Goal: Information Seeking & Learning: Learn about a topic

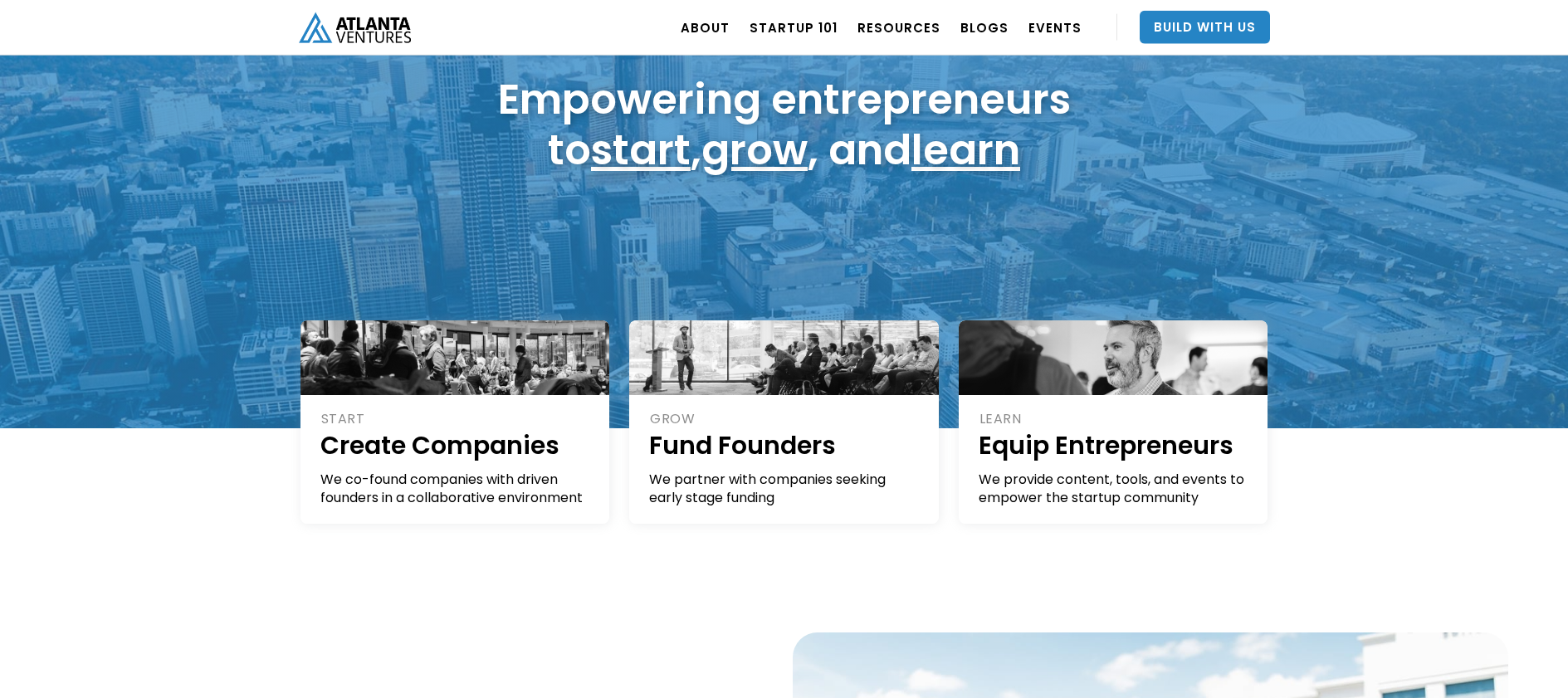
scroll to position [146, 0]
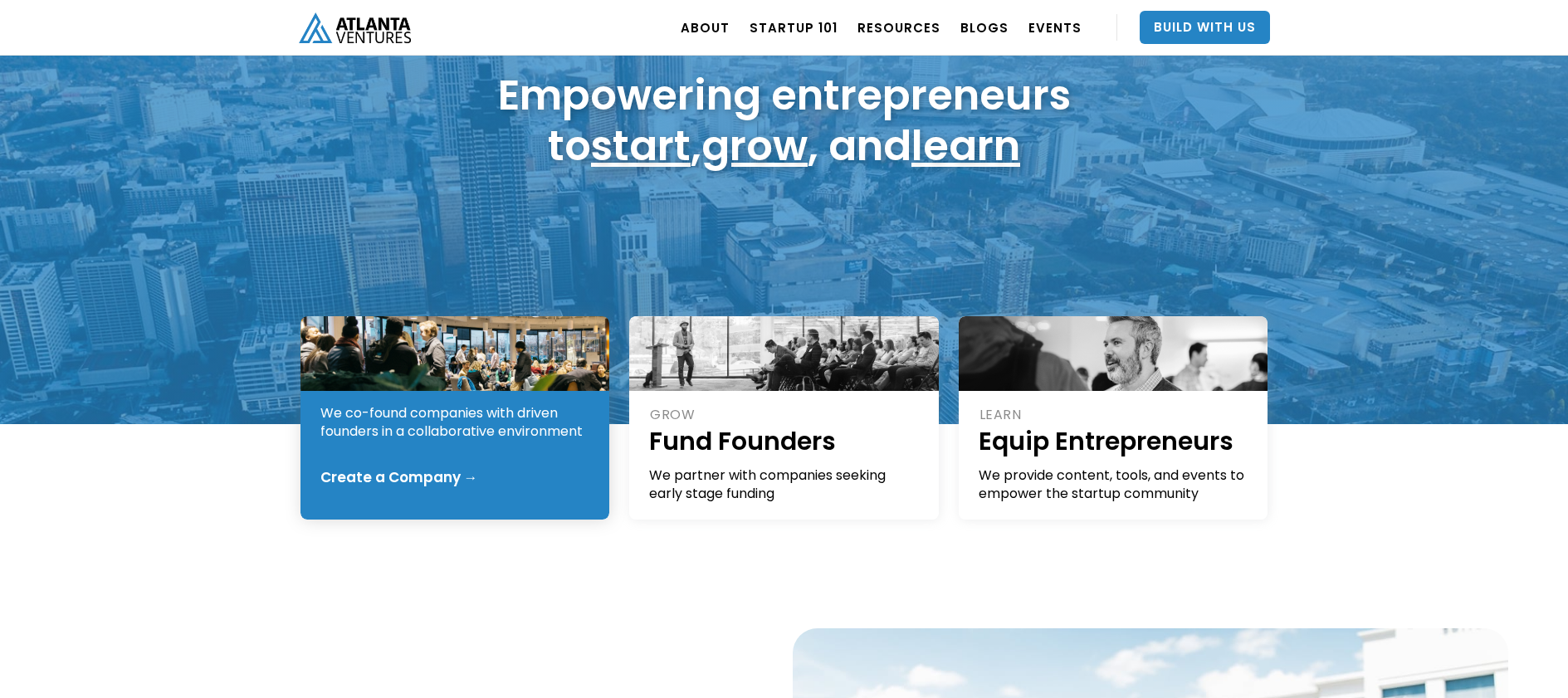
click at [521, 413] on div "We co-found companies with driven founders in a collaborative environment" at bounding box center [456, 422] width 271 height 37
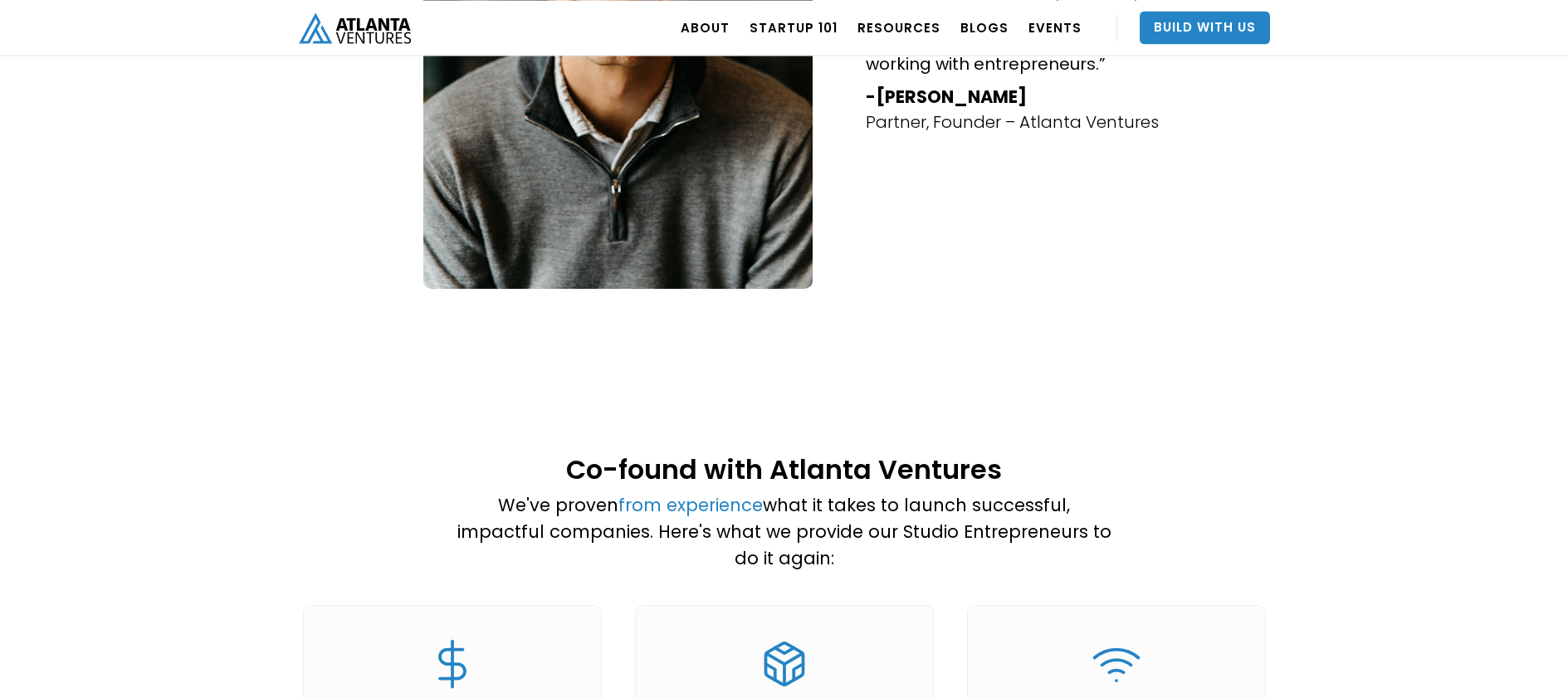
scroll to position [1142, 0]
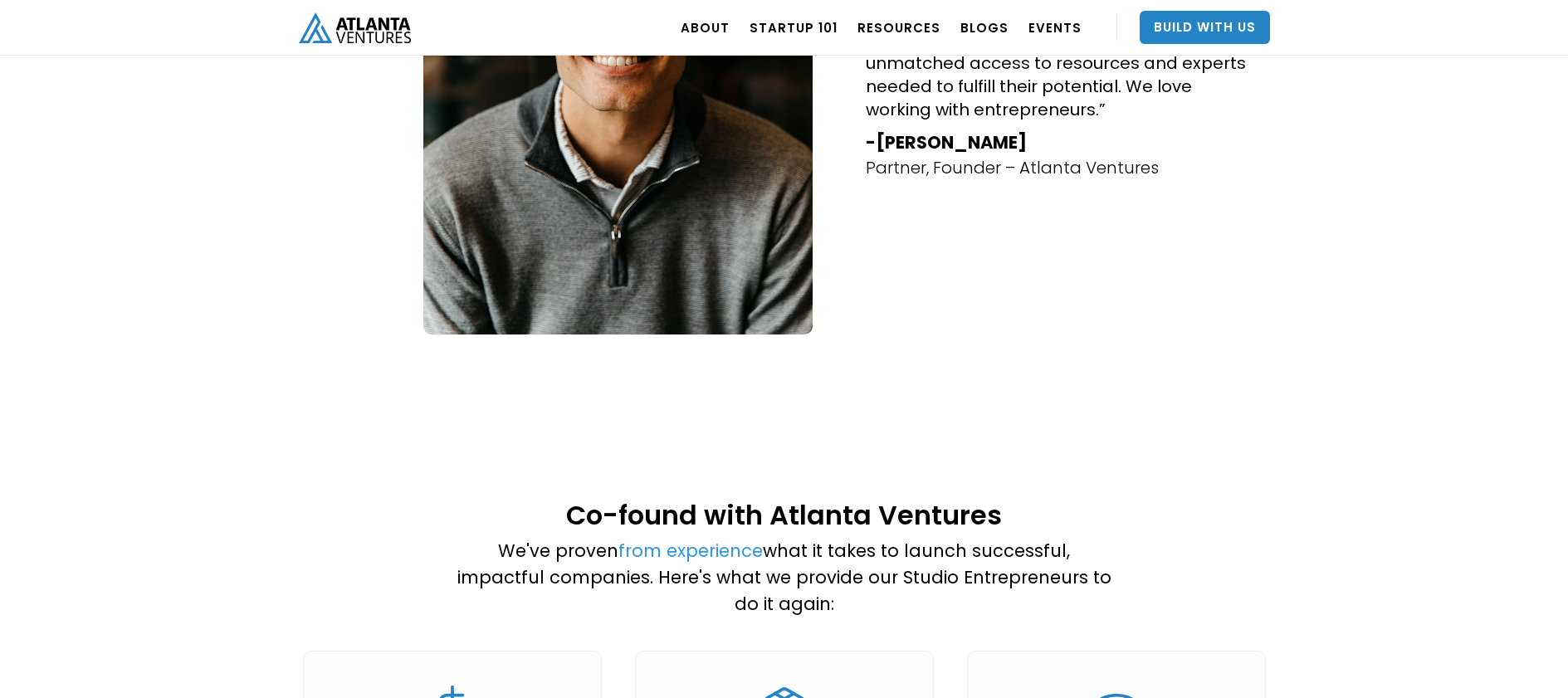
click at [642, 539] on link "from experience" at bounding box center [690, 550] width 145 height 24
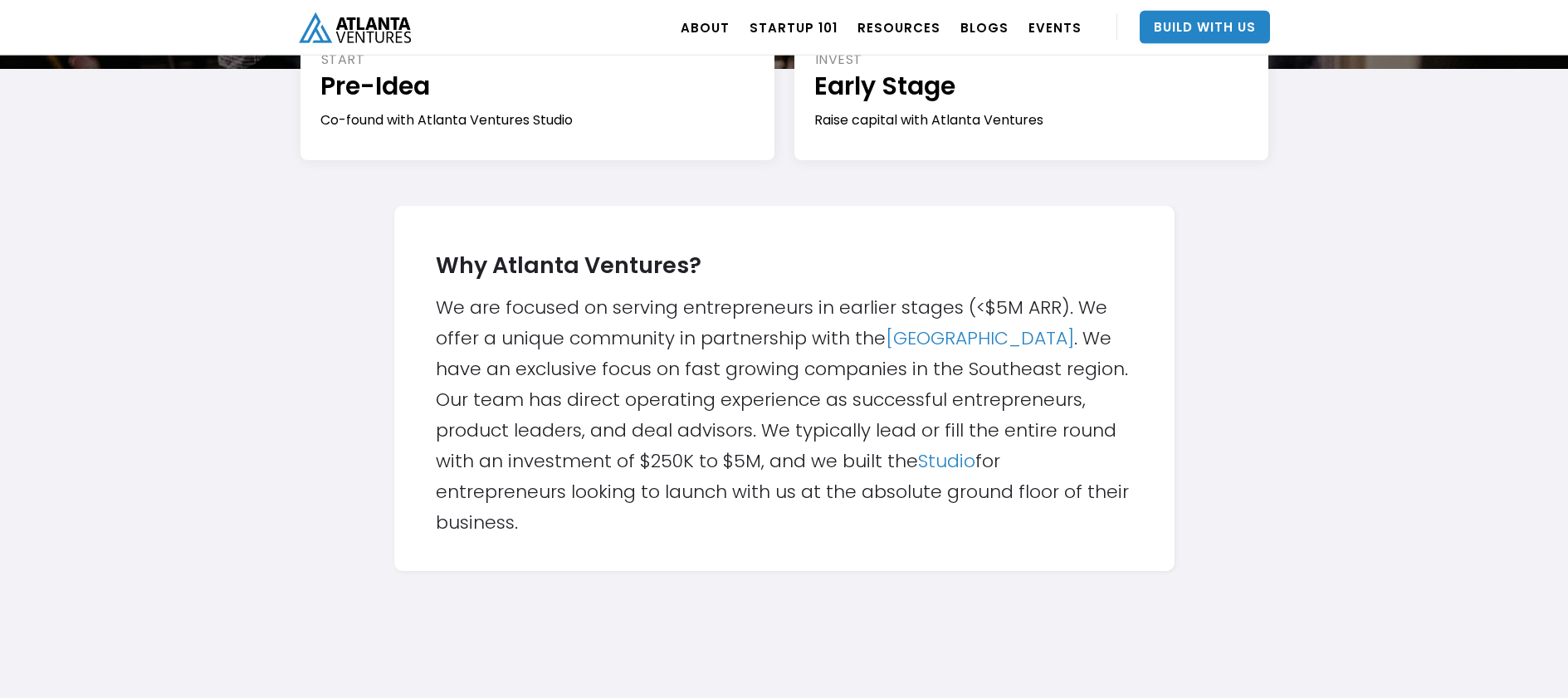
scroll to position [387, 0]
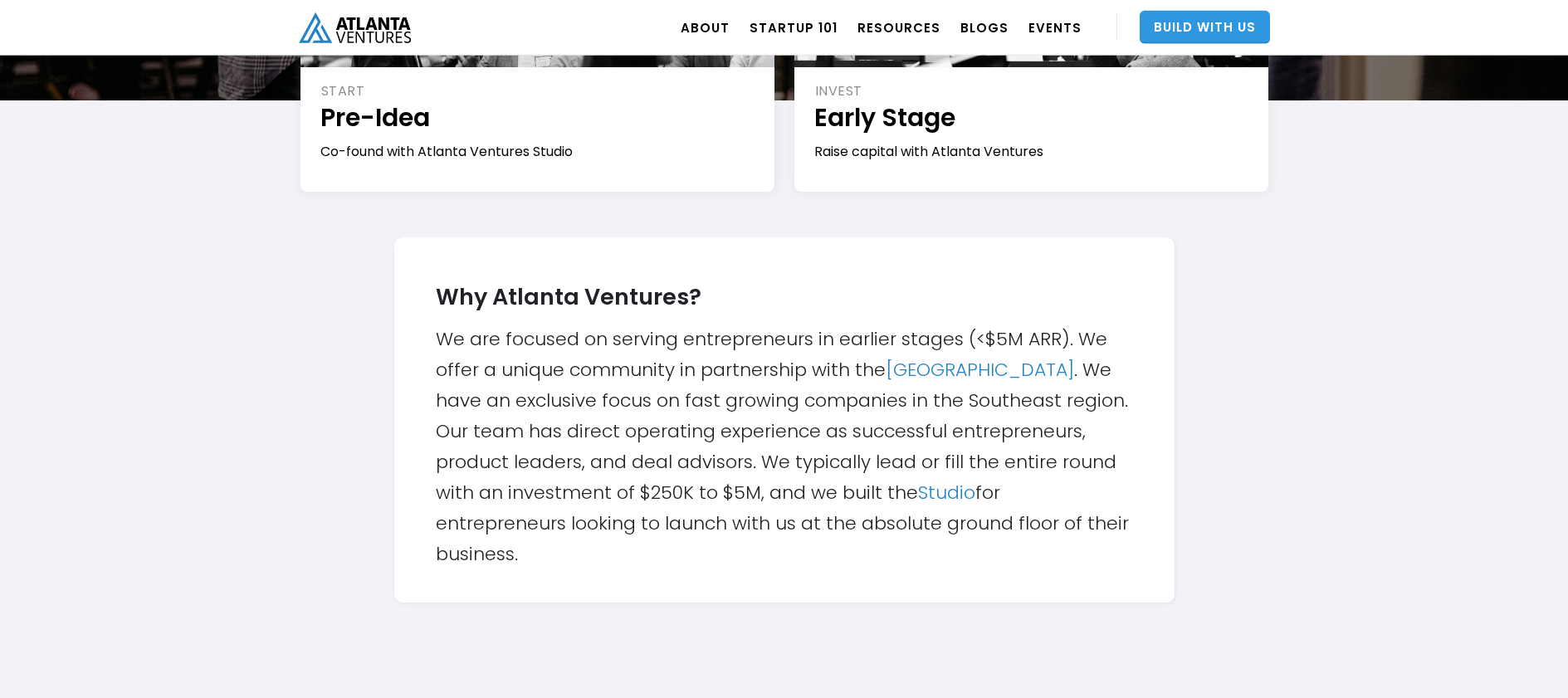
click at [1179, 32] on link "Build With Us" at bounding box center [1205, 28] width 130 height 33
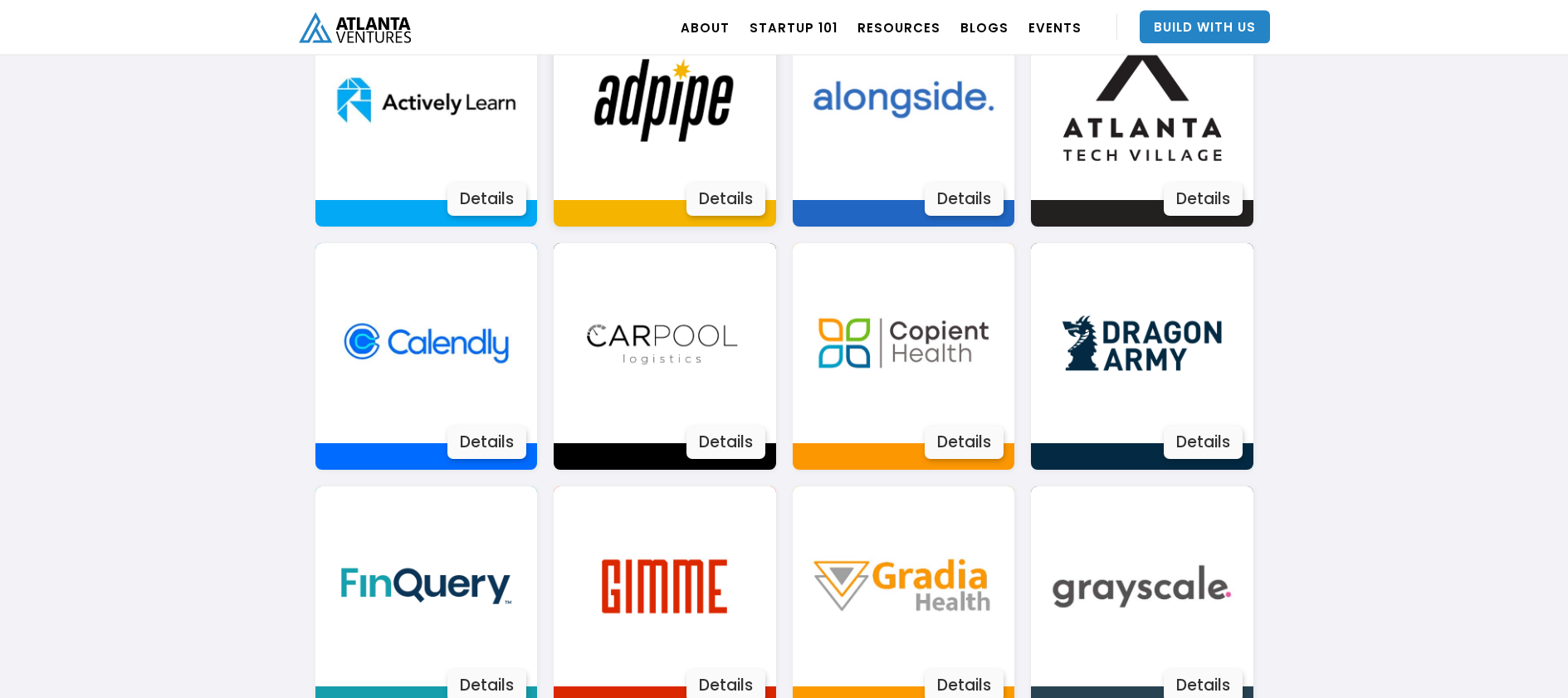
scroll to position [1262, 0]
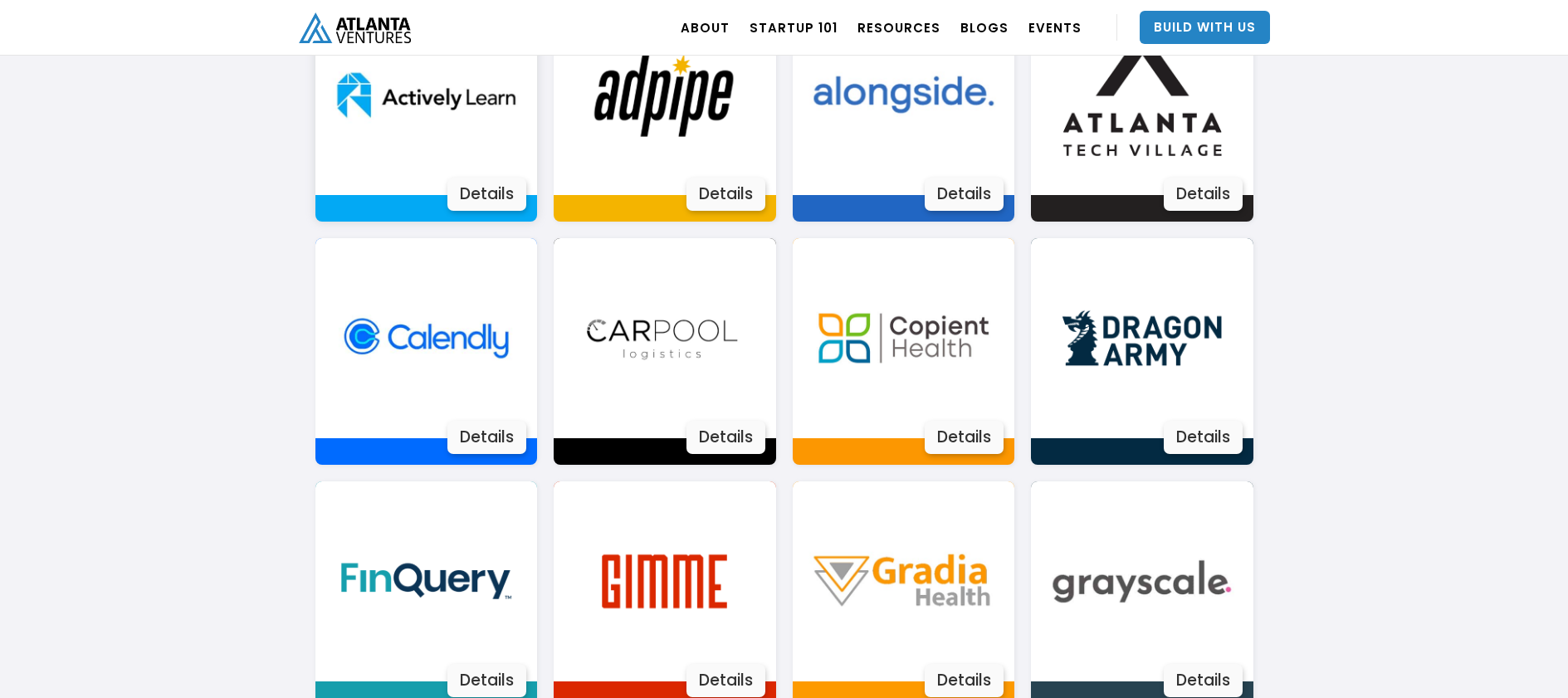
click at [504, 195] on div "Details" at bounding box center [487, 195] width 79 height 33
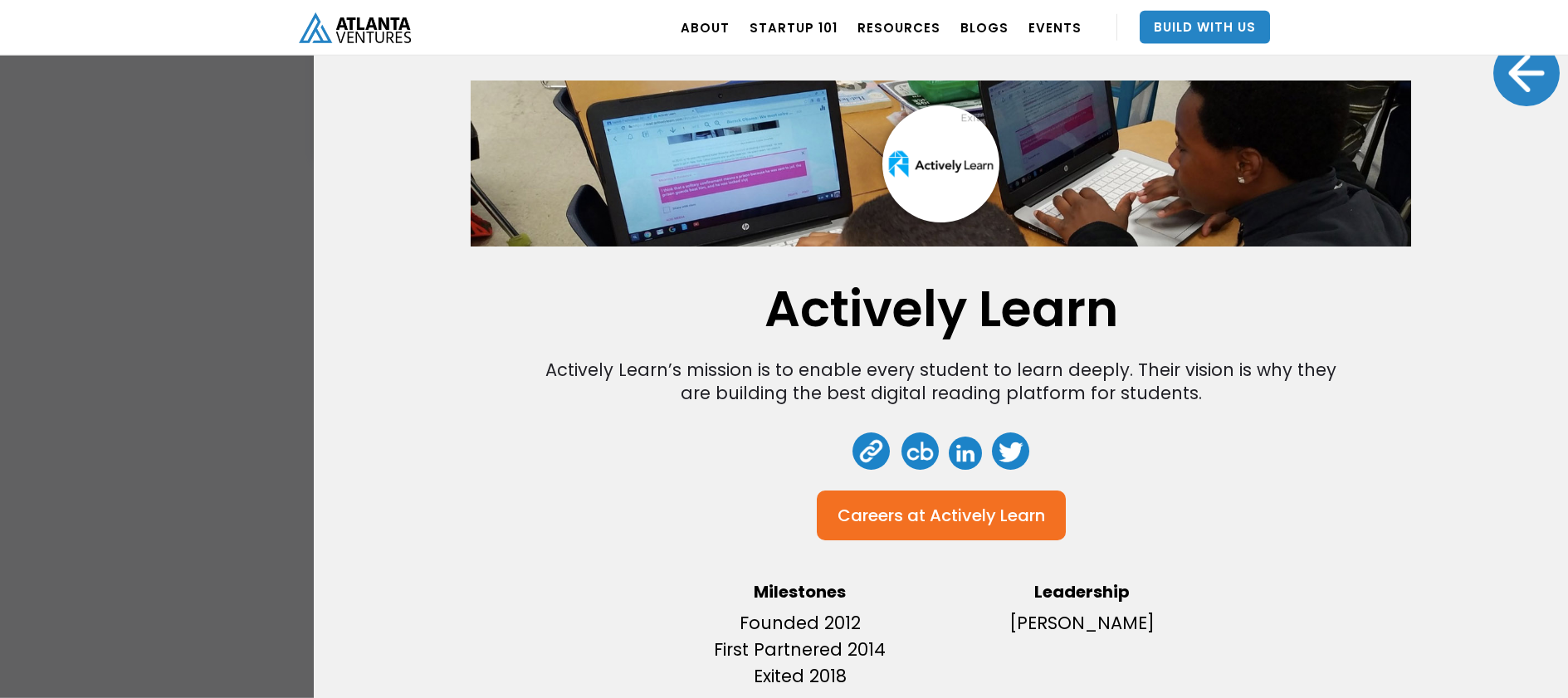
scroll to position [1328, 0]
click at [865, 440] on link at bounding box center [871, 451] width 38 height 38
click at [1496, 68] on div at bounding box center [1527, 73] width 67 height 67
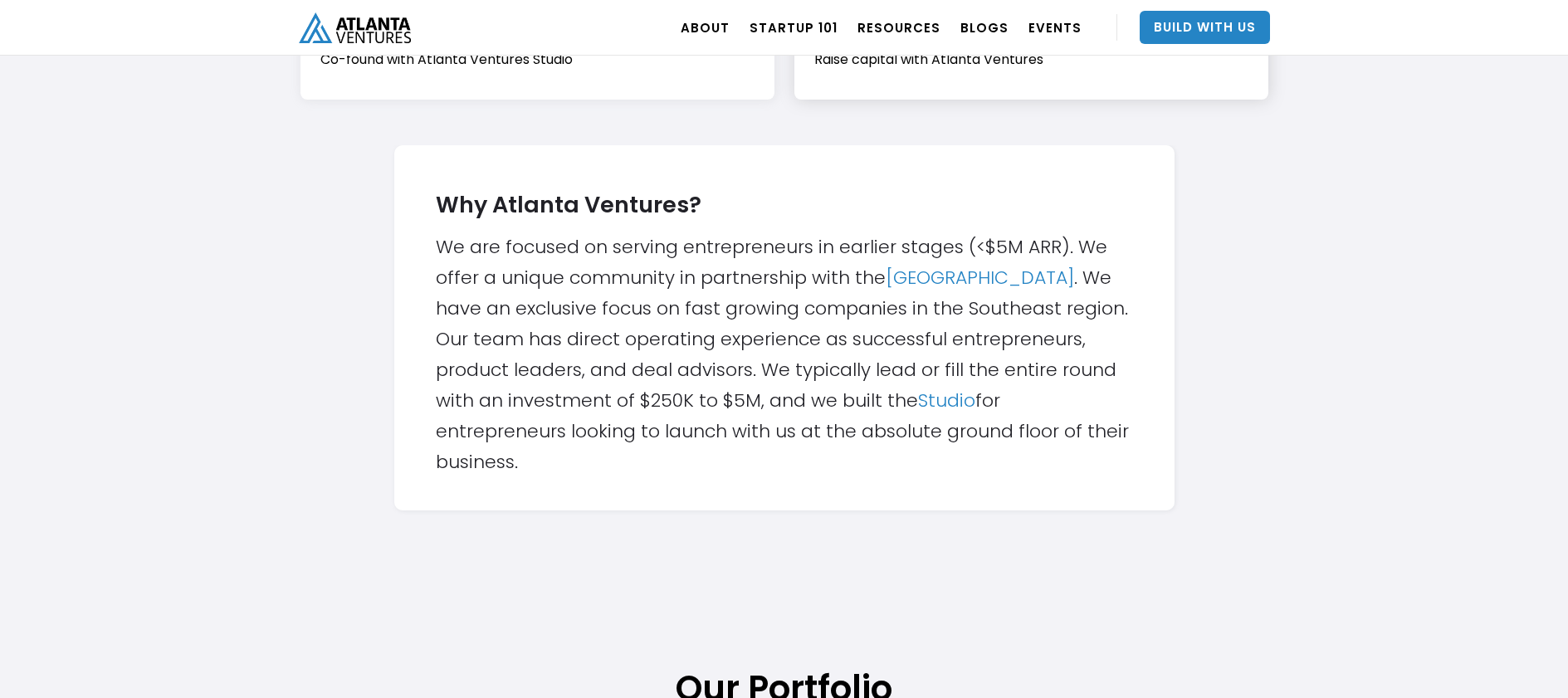
scroll to position [398, 0]
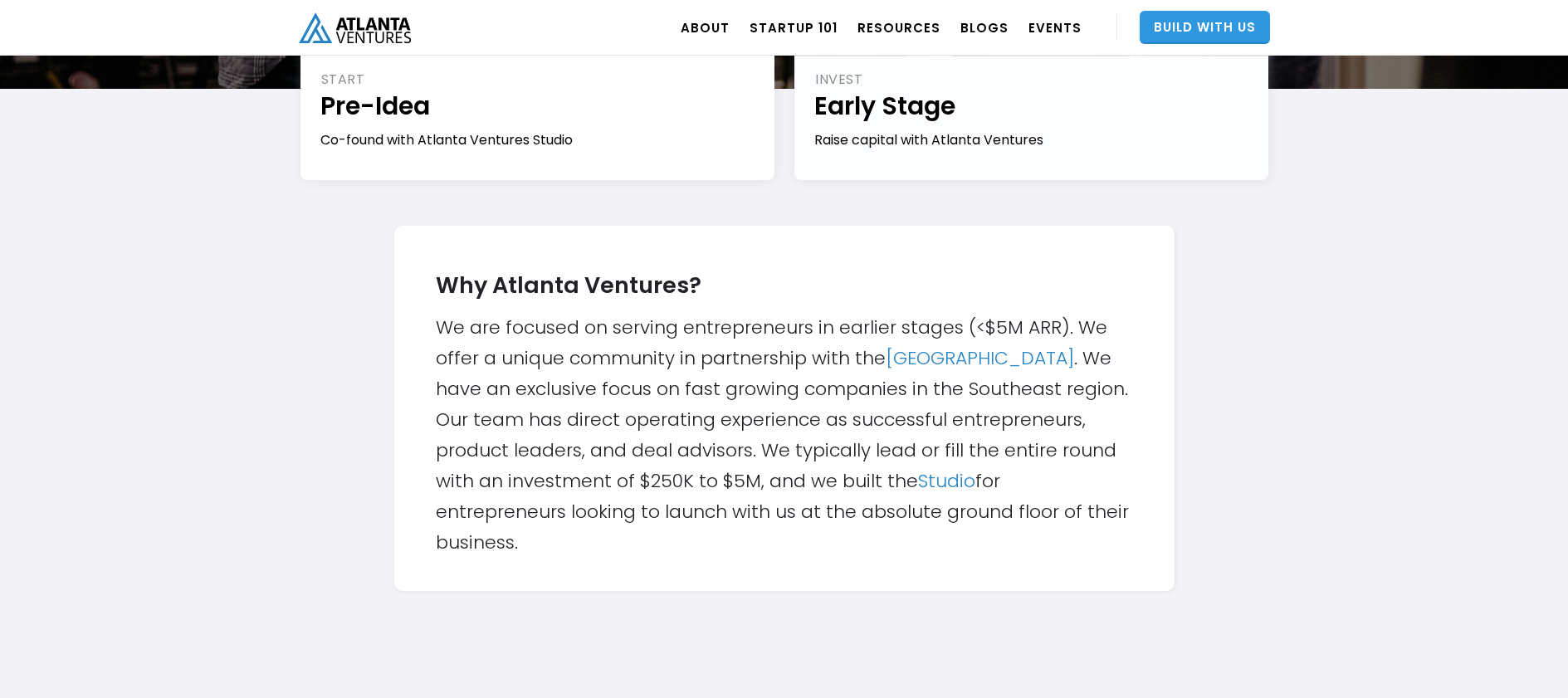
click at [1184, 38] on link "Build With Us" at bounding box center [1205, 28] width 130 height 33
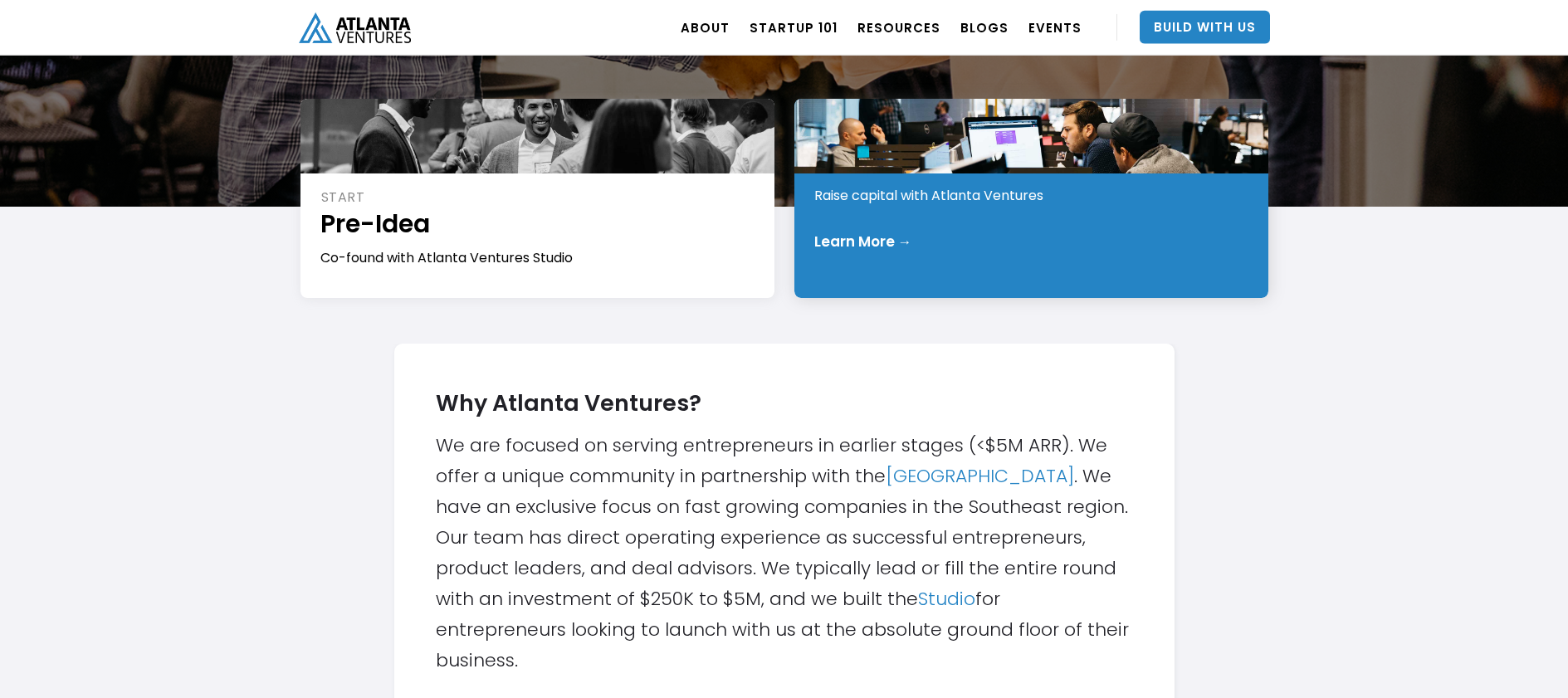
scroll to position [252, 0]
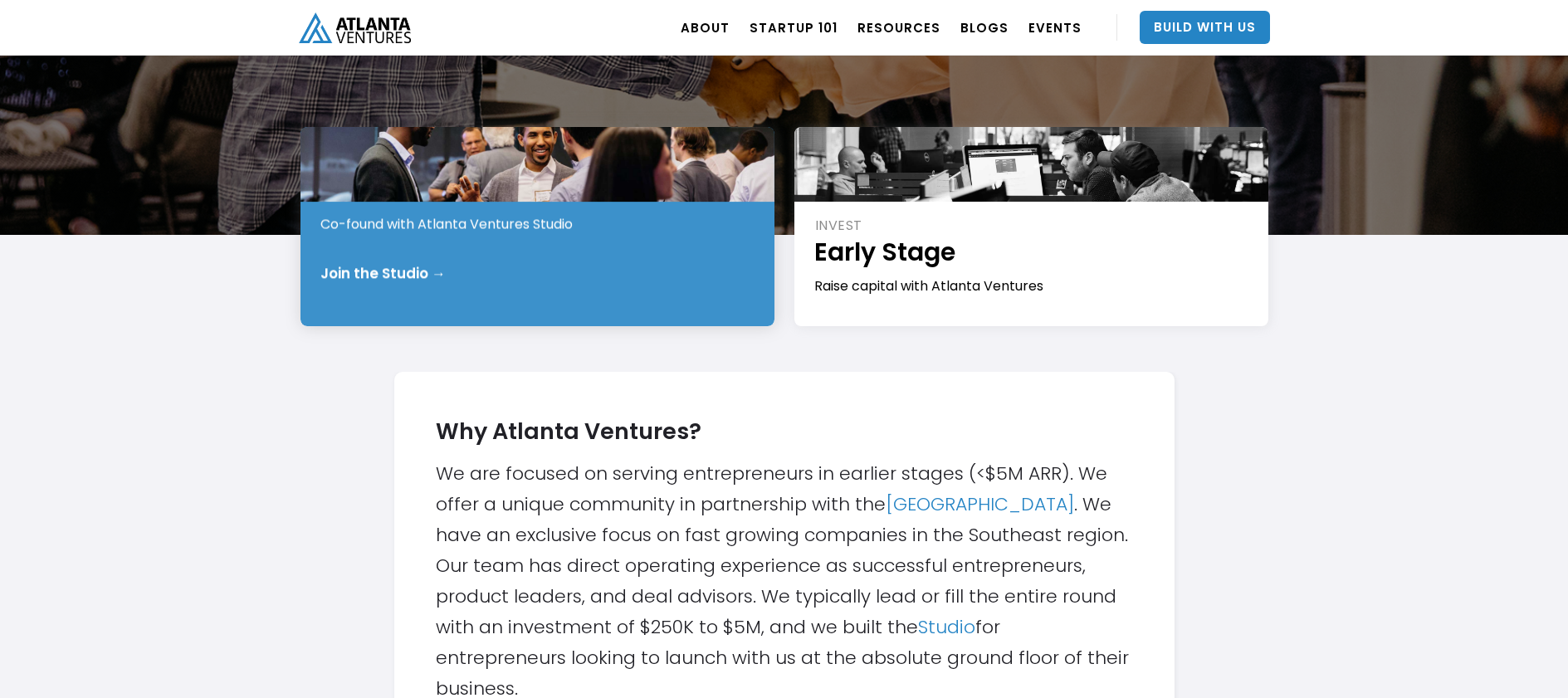
click at [530, 242] on div "START Pre-Idea Co-found with Atlanta Ventures Studio Join the Studio →" at bounding box center [537, 226] width 474 height 200
